Goal: Task Accomplishment & Management: Manage account settings

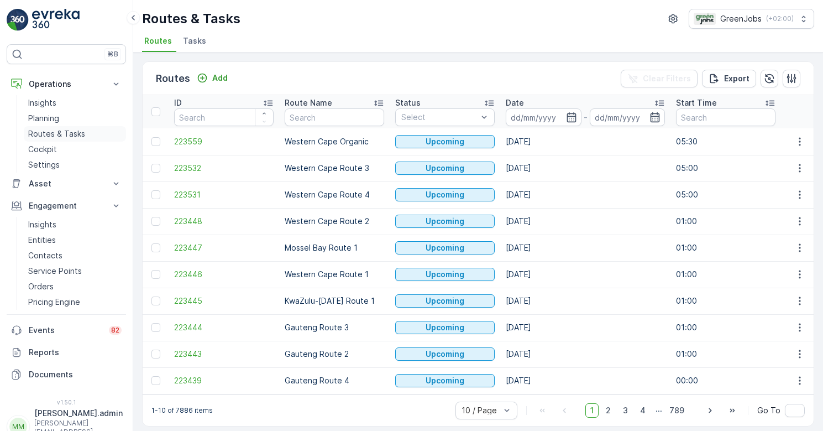
click at [54, 137] on p "Routes & Tasks" at bounding box center [56, 133] width 57 height 11
click at [192, 40] on span "Tasks" at bounding box center [194, 40] width 23 height 11
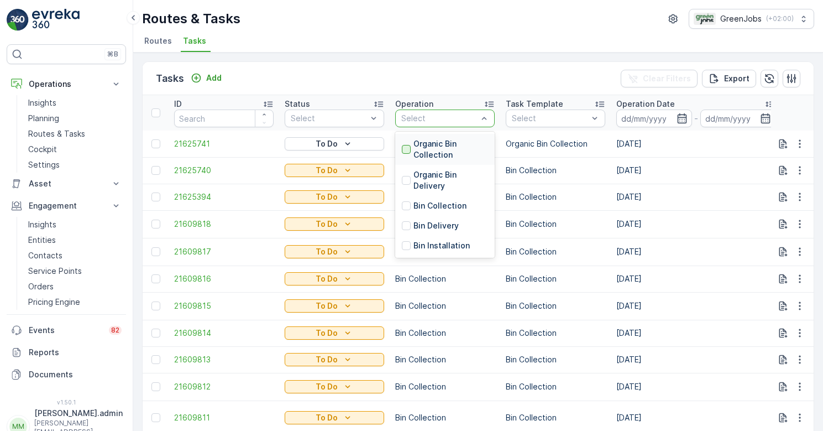
click at [406, 149] on div at bounding box center [406, 149] width 9 height 9
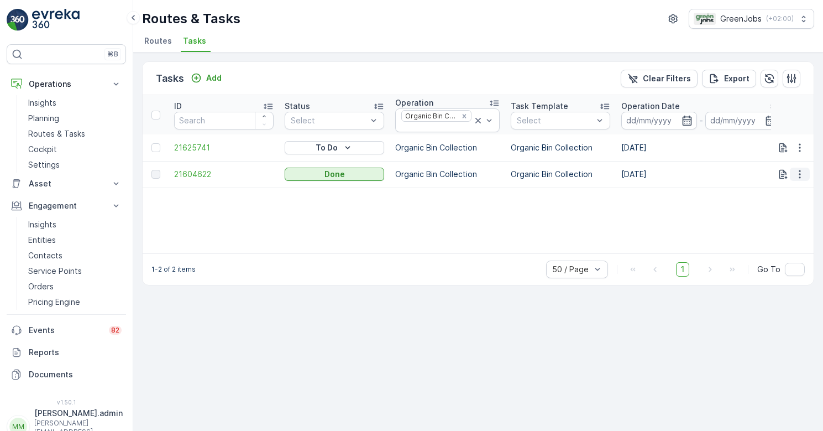
click at [800, 177] on icon "button" at bounding box center [800, 174] width 2 height 8
click at [791, 195] on span "See More Details" at bounding box center [786, 191] width 64 height 11
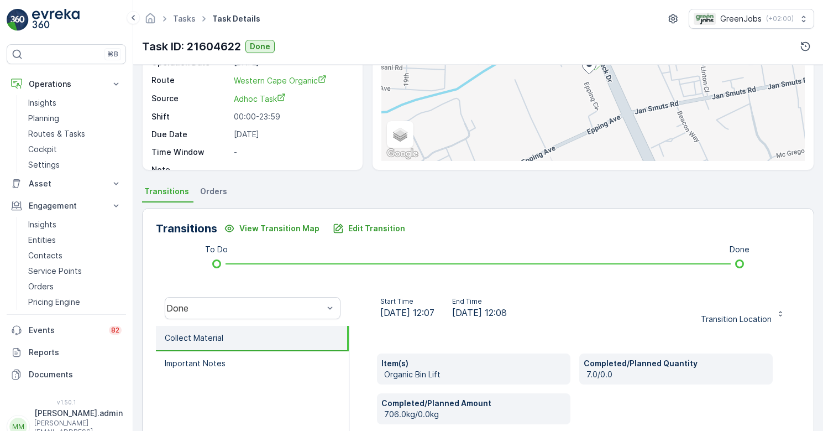
scroll to position [118, 0]
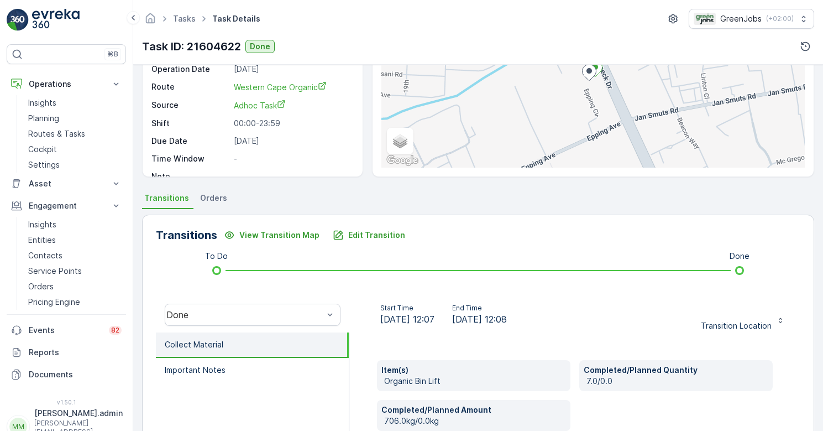
click at [214, 198] on span "Orders" at bounding box center [213, 197] width 27 height 11
